Goal: Information Seeking & Learning: Learn about a topic

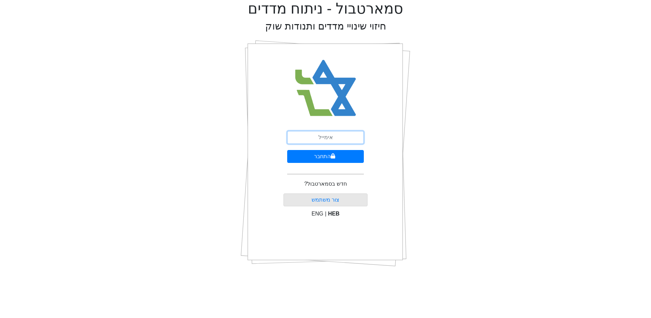
click at [322, 138] on input "email" at bounding box center [325, 137] width 77 height 13
type input "ר"
type input "E"
type input "ק"
type input "[EMAIL_ADDRESS][DOMAIN_NAME]"
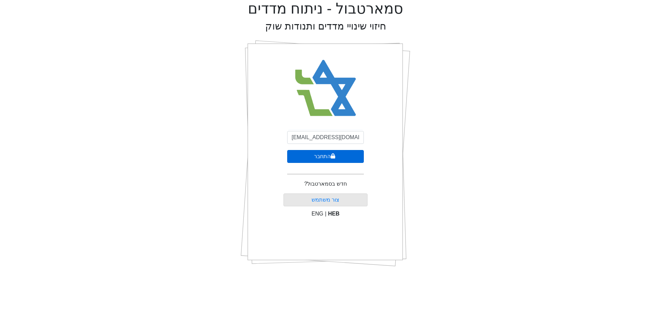
click at [327, 156] on button "התחבר" at bounding box center [325, 156] width 77 height 13
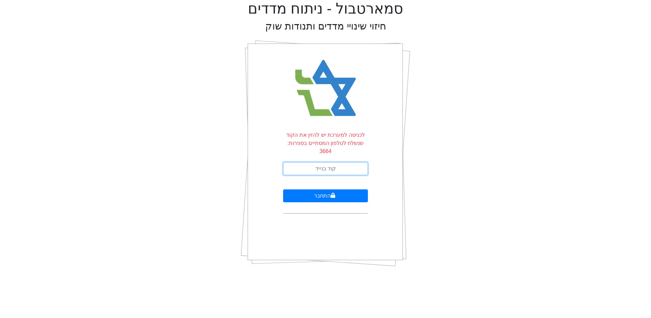
click at [332, 162] on input "text" at bounding box center [325, 168] width 85 height 13
type input "491470"
click at [334, 190] on button "התחבר" at bounding box center [325, 195] width 85 height 13
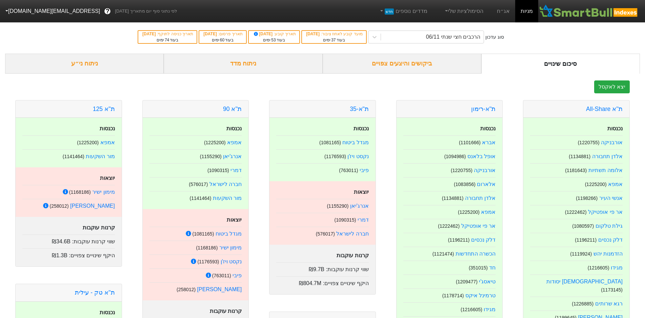
click at [95, 39] on div "סוג עדכון הרכבים חצי שנתי 06/11 מועד קובע לאחוז ציבור : [DATE] בעוד 37 ימים תאר…" at bounding box center [322, 36] width 645 height 33
click at [505, 10] on link "אג״ח" at bounding box center [504, 11] width 24 height 22
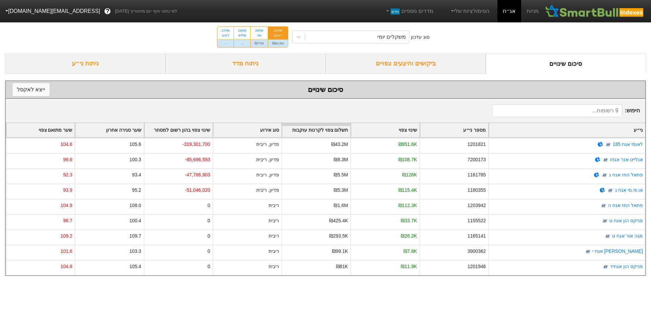
click at [298, 38] on div at bounding box center [299, 37] width 12 height 12
